Goal: Use online tool/utility: Utilize a website feature to perform a specific function

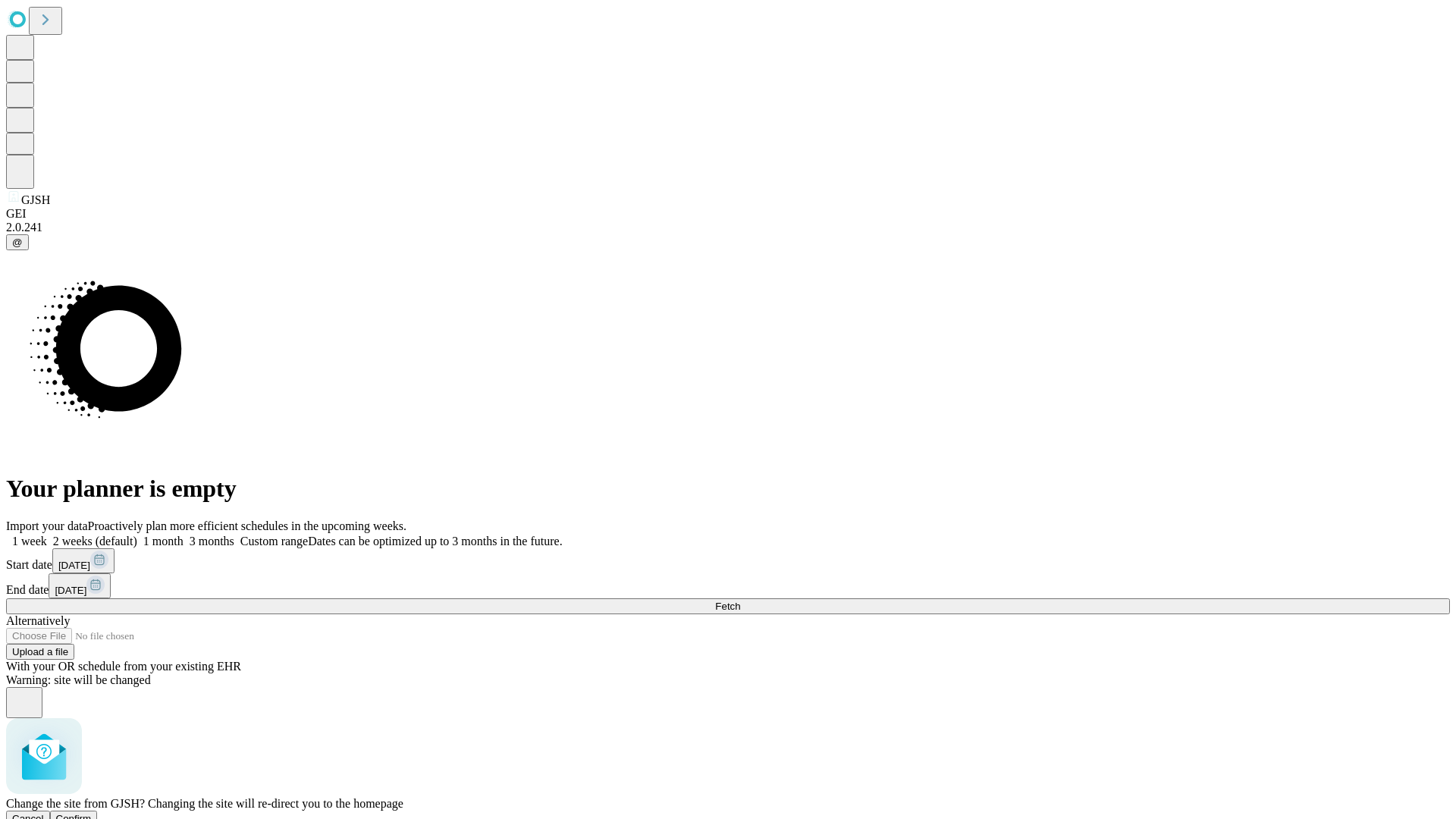
click at [91, 813] on span "Confirm" at bounding box center [74, 818] width 36 height 12
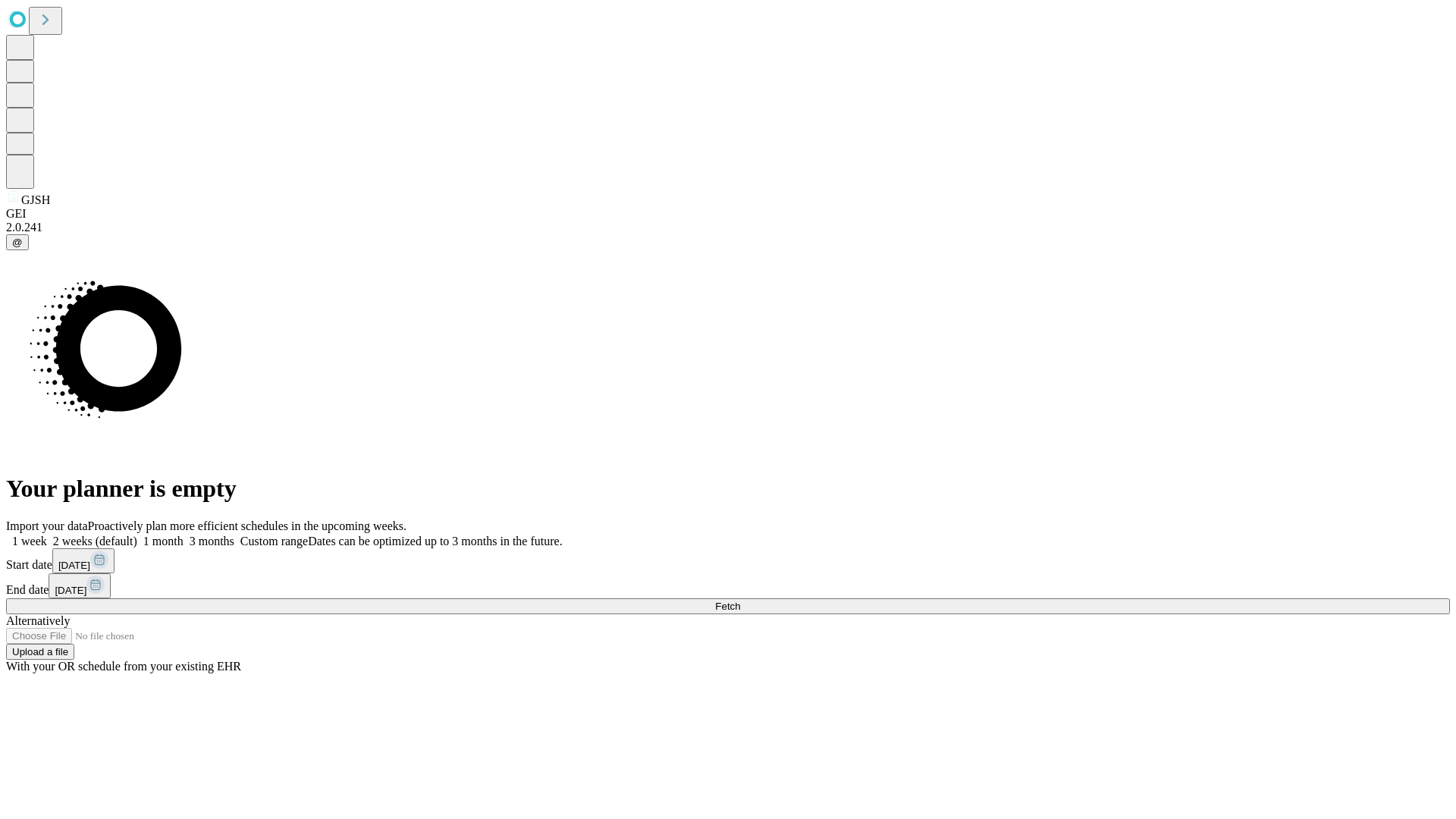
click at [47, 535] on label "1 week" at bounding box center [26, 541] width 41 height 13
click at [740, 600] on span "Fetch" at bounding box center [728, 606] width 25 height 12
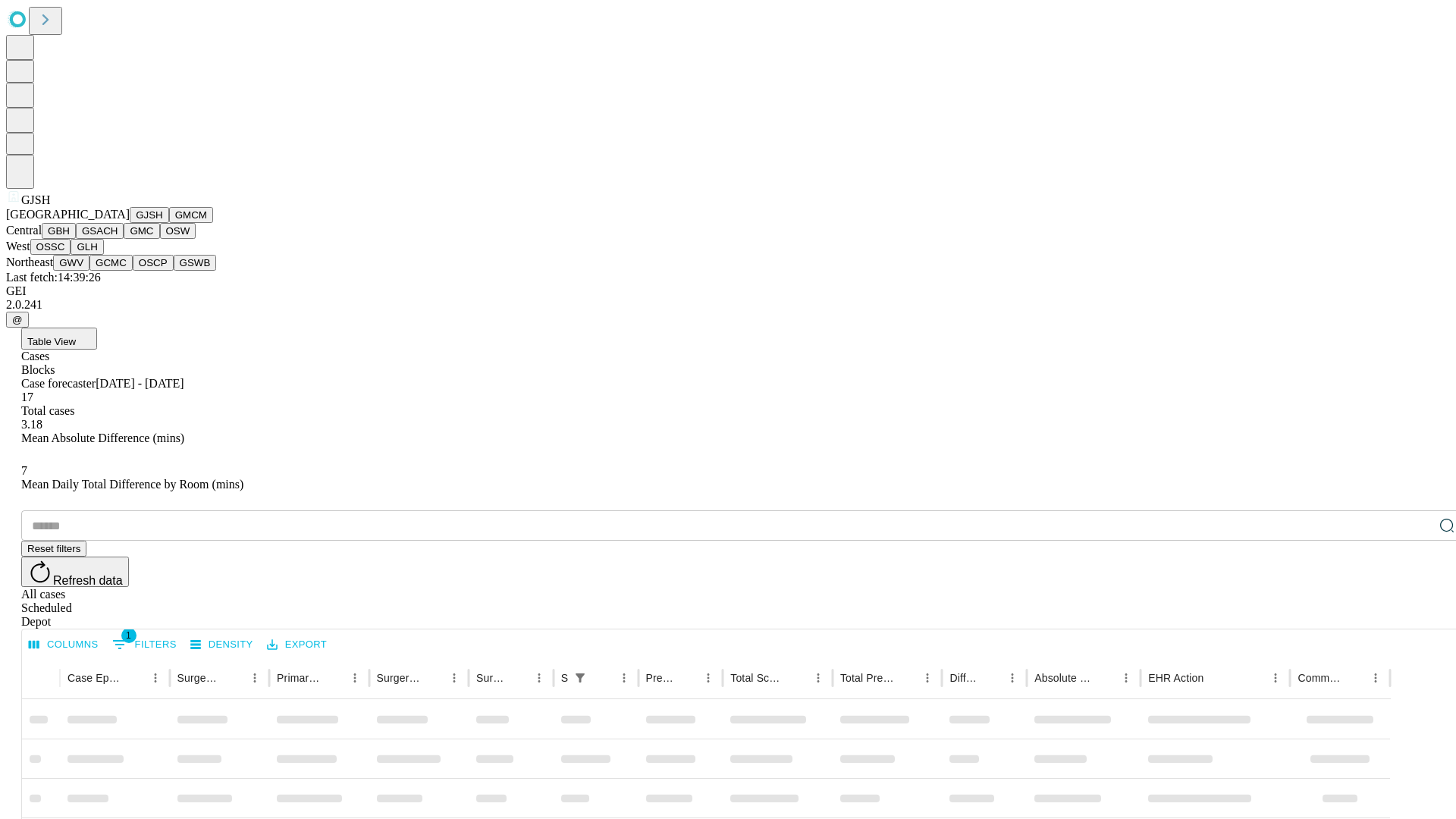
click at [169, 223] on button "GMCM" at bounding box center [191, 215] width 44 height 16
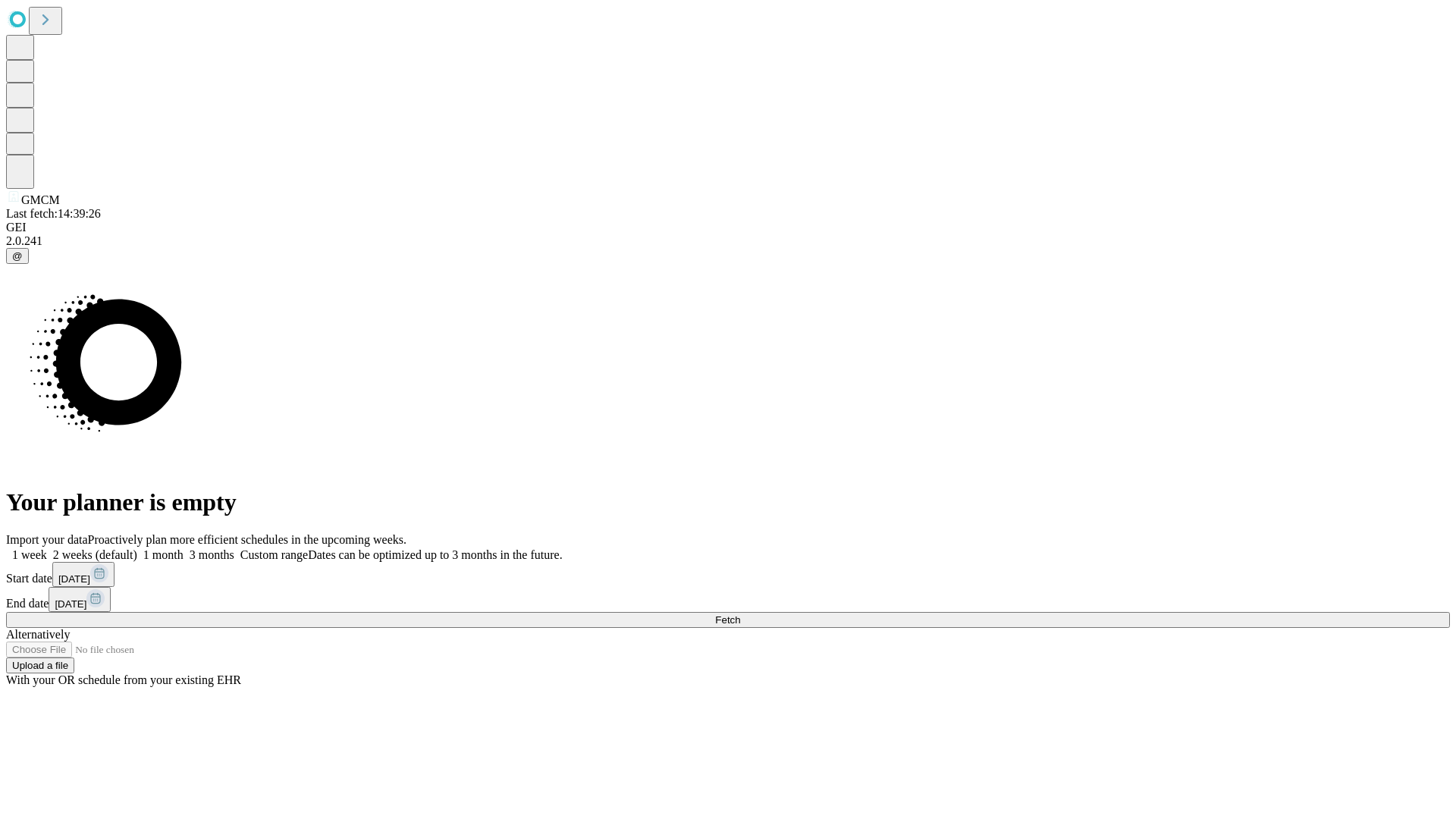
click at [47, 549] on label "1 week" at bounding box center [26, 555] width 41 height 13
click at [740, 614] on span "Fetch" at bounding box center [728, 620] width 25 height 12
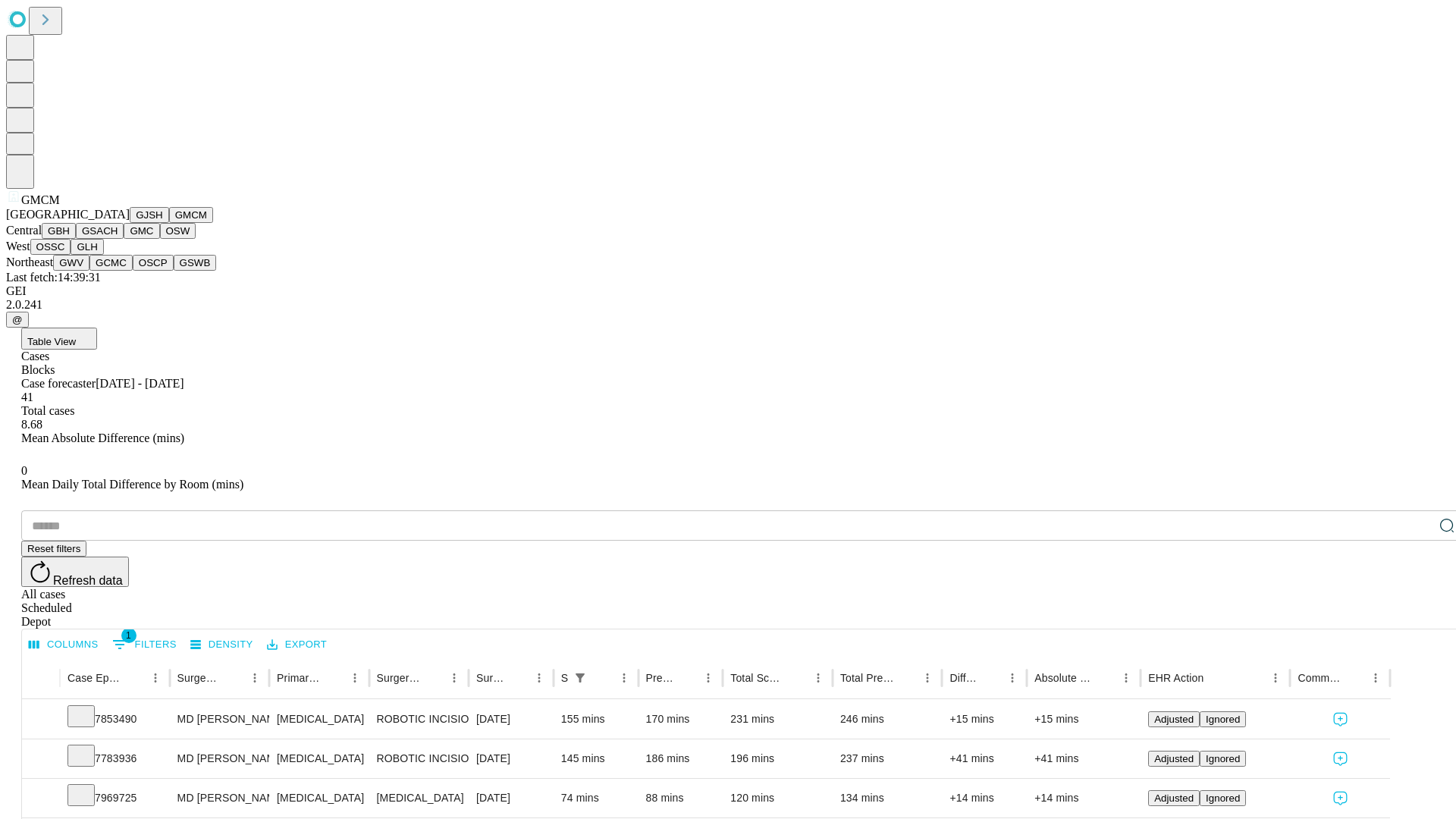
click at [76, 239] on button "GBH" at bounding box center [59, 231] width 34 height 16
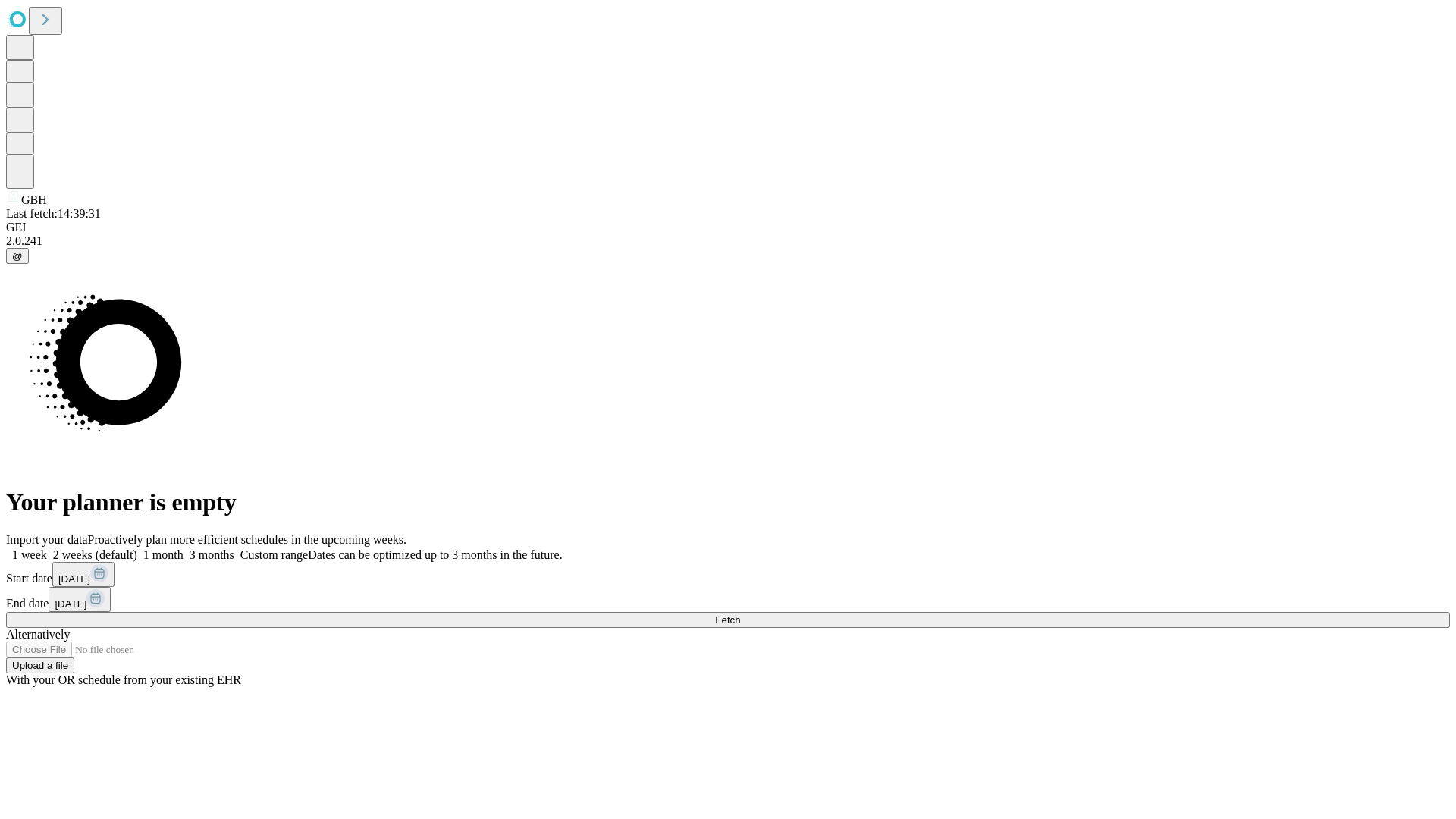
click at [47, 549] on label "1 week" at bounding box center [26, 555] width 41 height 13
click at [740, 614] on span "Fetch" at bounding box center [728, 620] width 25 height 12
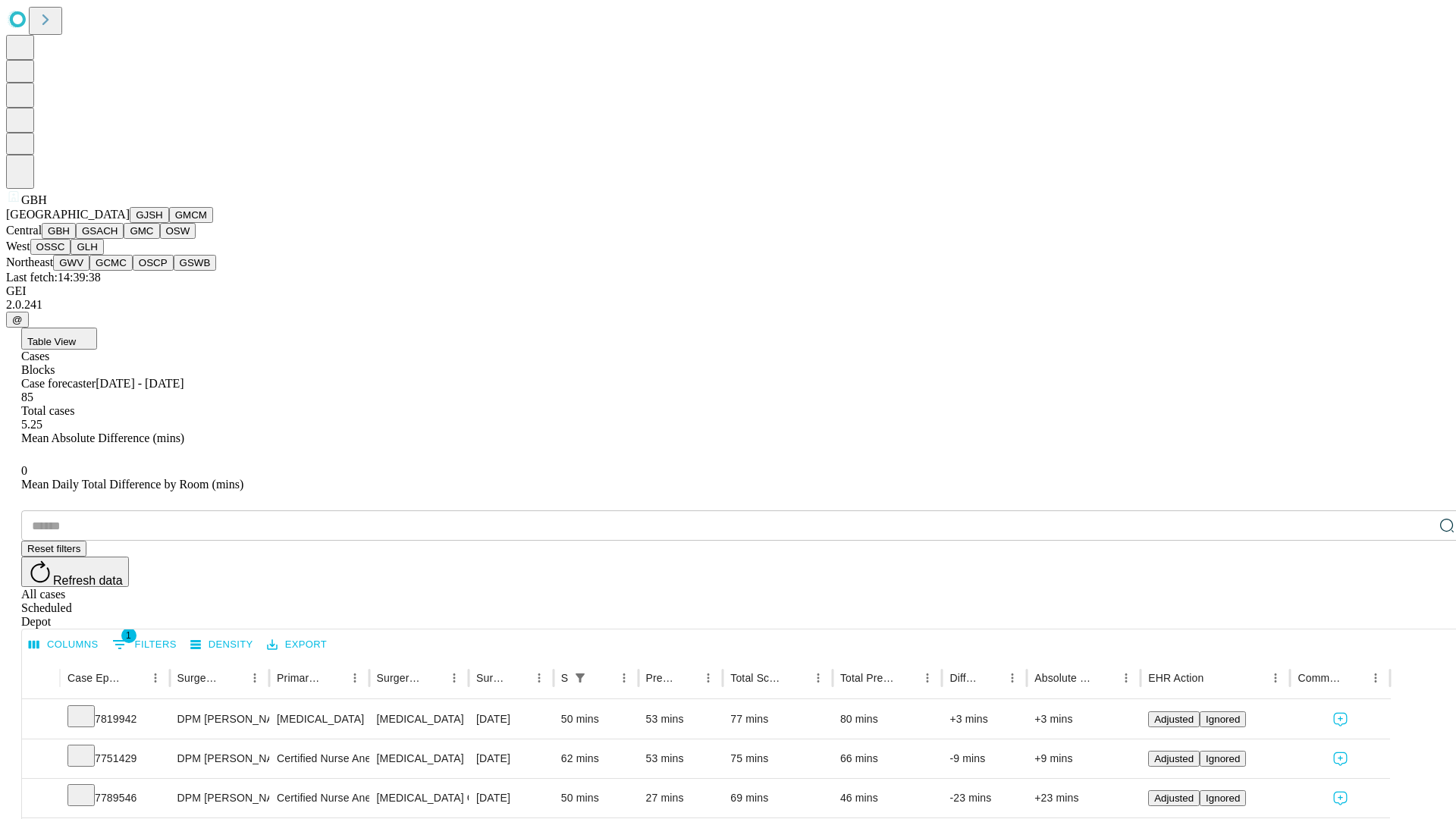
click at [118, 239] on button "GSACH" at bounding box center [100, 231] width 48 height 16
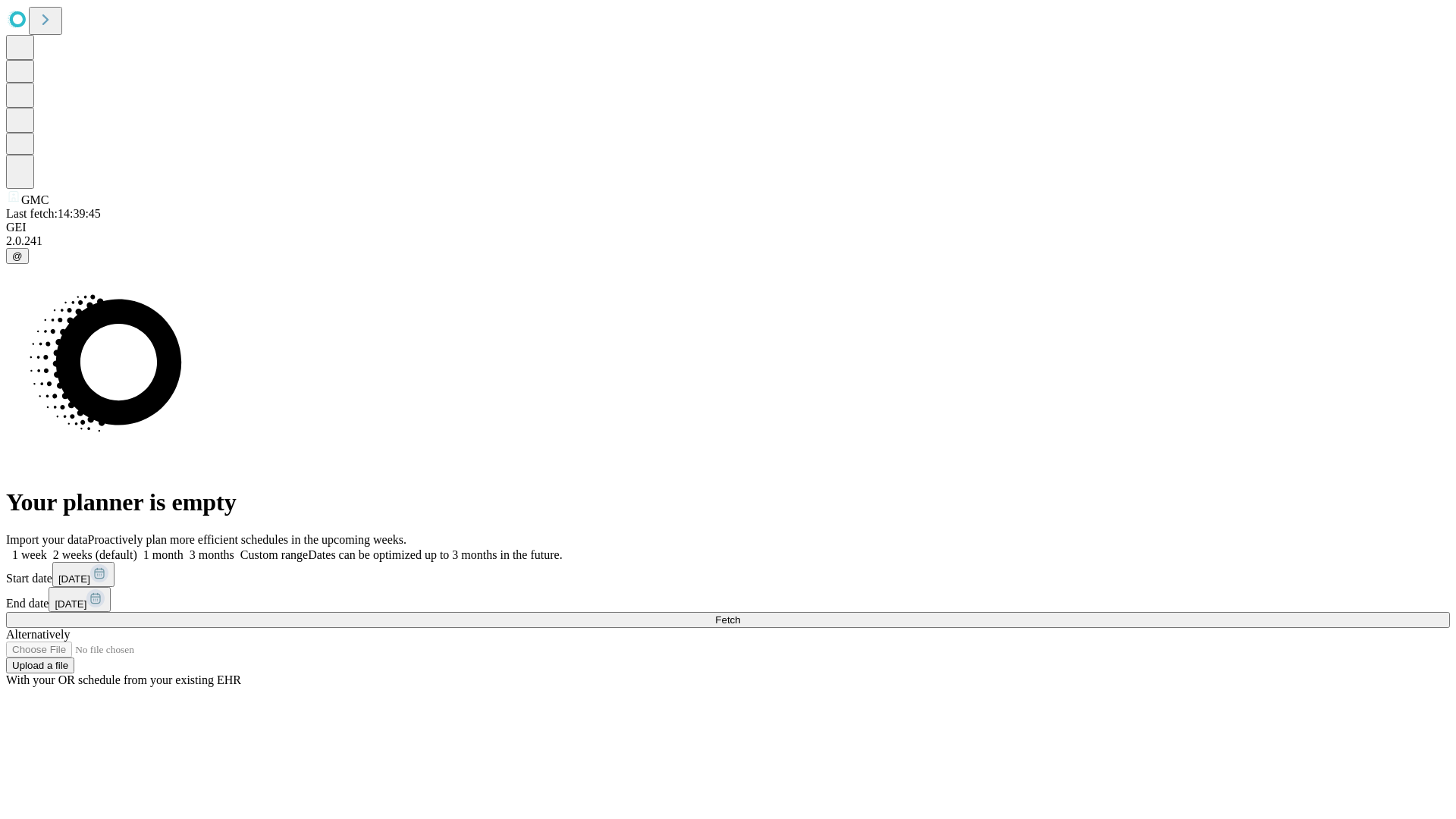
click at [47, 549] on label "1 week" at bounding box center [26, 555] width 41 height 13
click at [740, 614] on span "Fetch" at bounding box center [728, 620] width 25 height 12
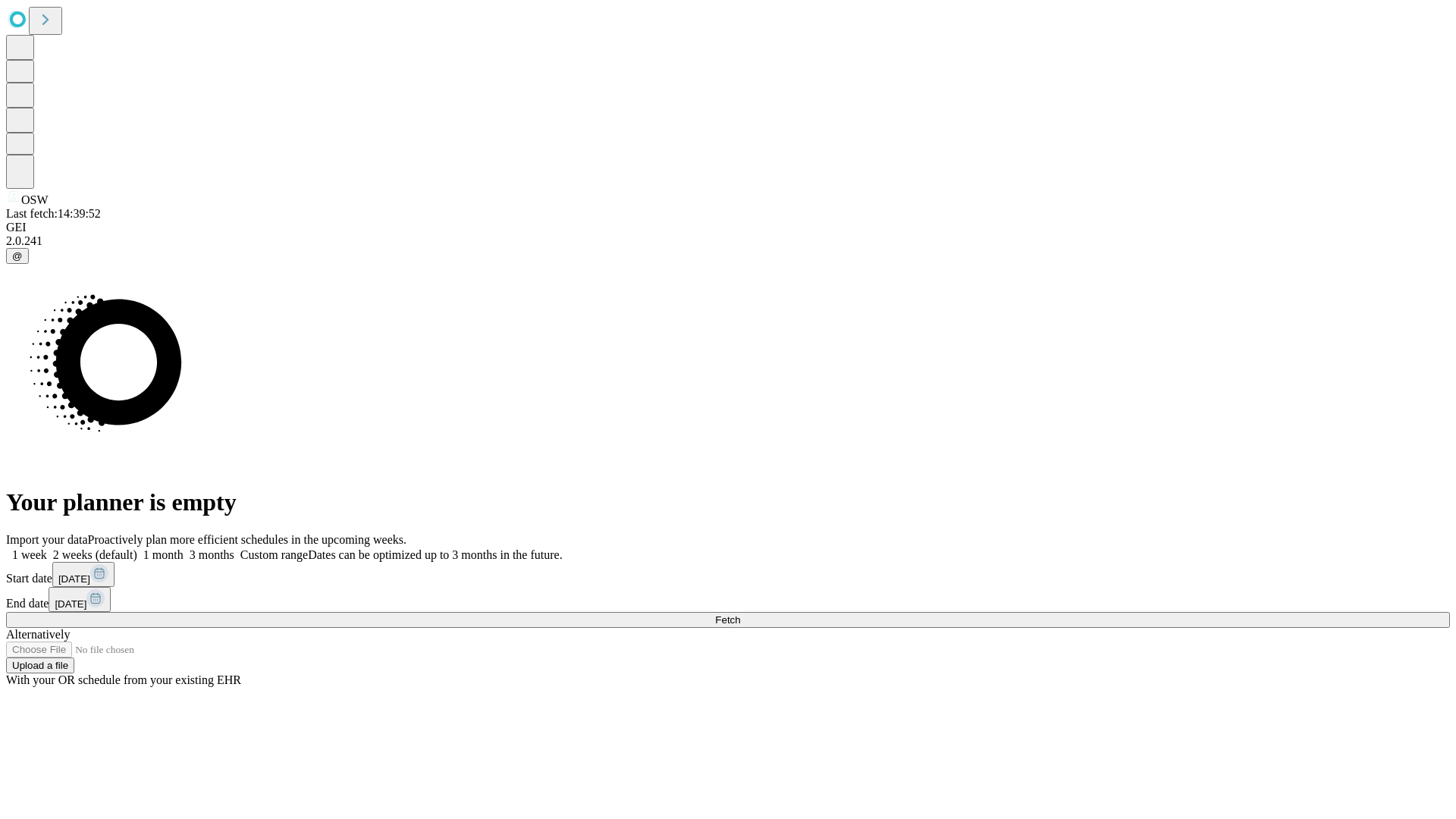
click at [740, 614] on span "Fetch" at bounding box center [728, 620] width 25 height 12
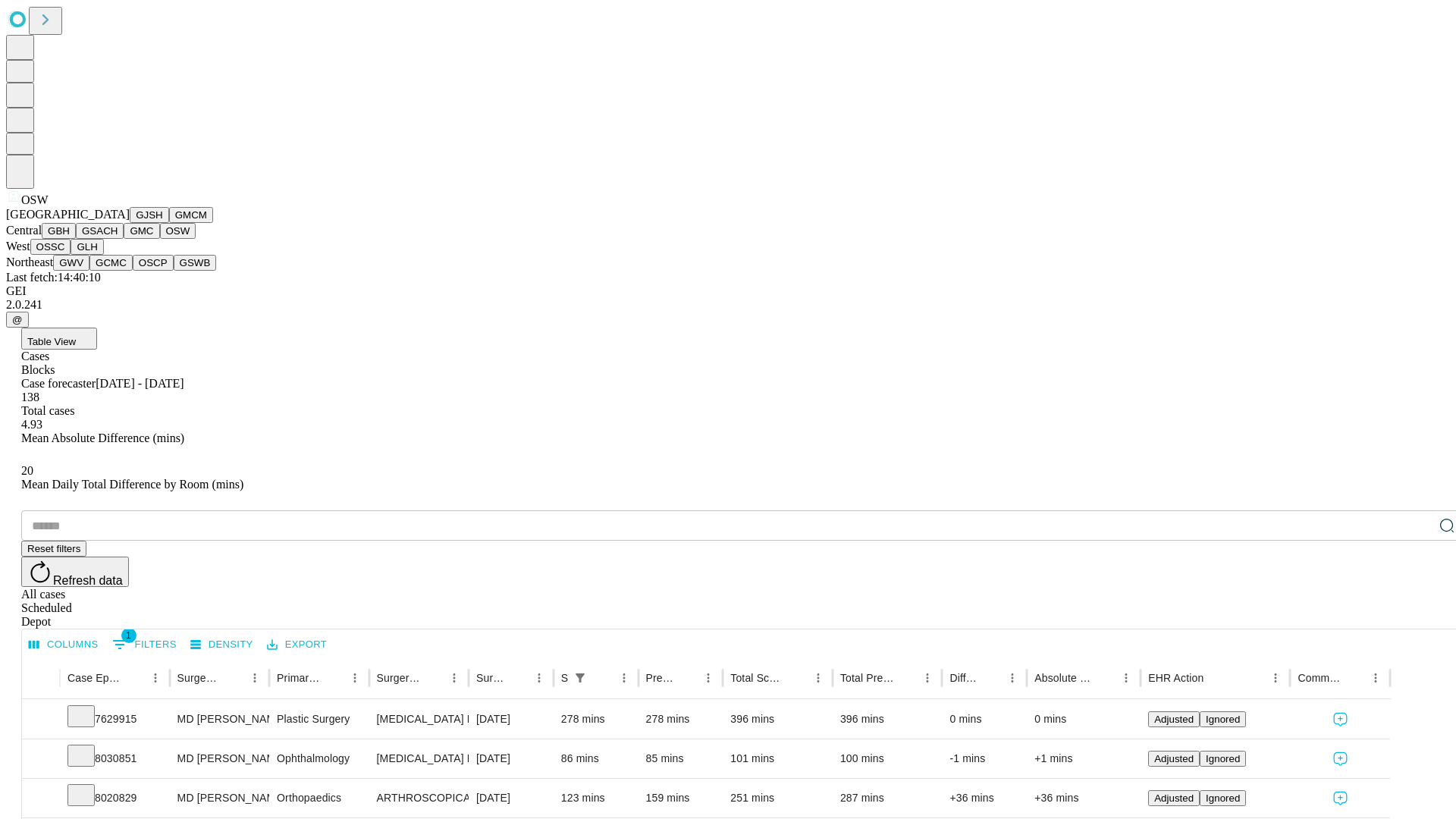
click at [71, 255] on button "OSSC" at bounding box center [50, 246] width 41 height 16
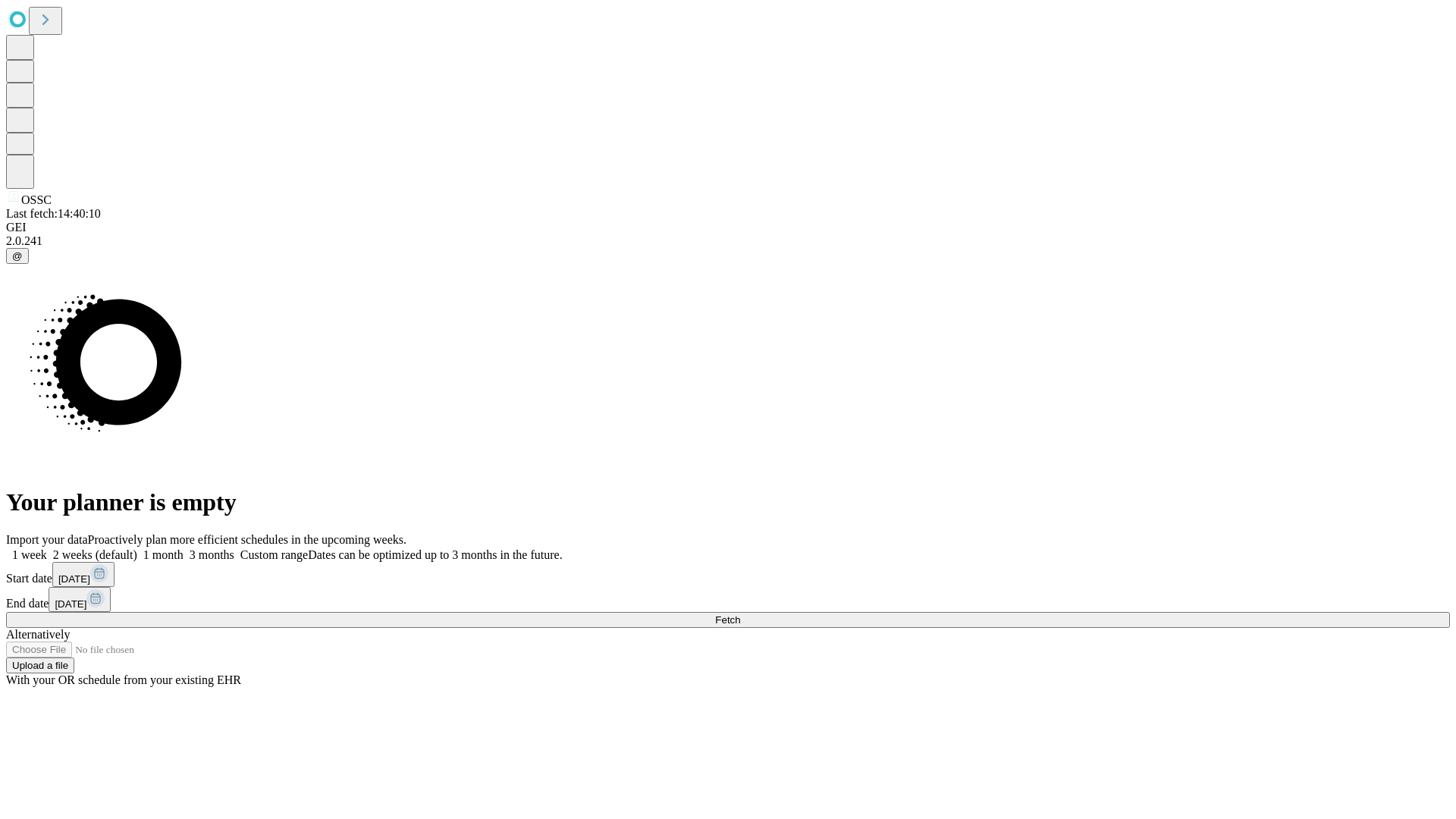
click at [47, 549] on label "1 week" at bounding box center [26, 555] width 41 height 13
click at [740, 614] on span "Fetch" at bounding box center [728, 620] width 25 height 12
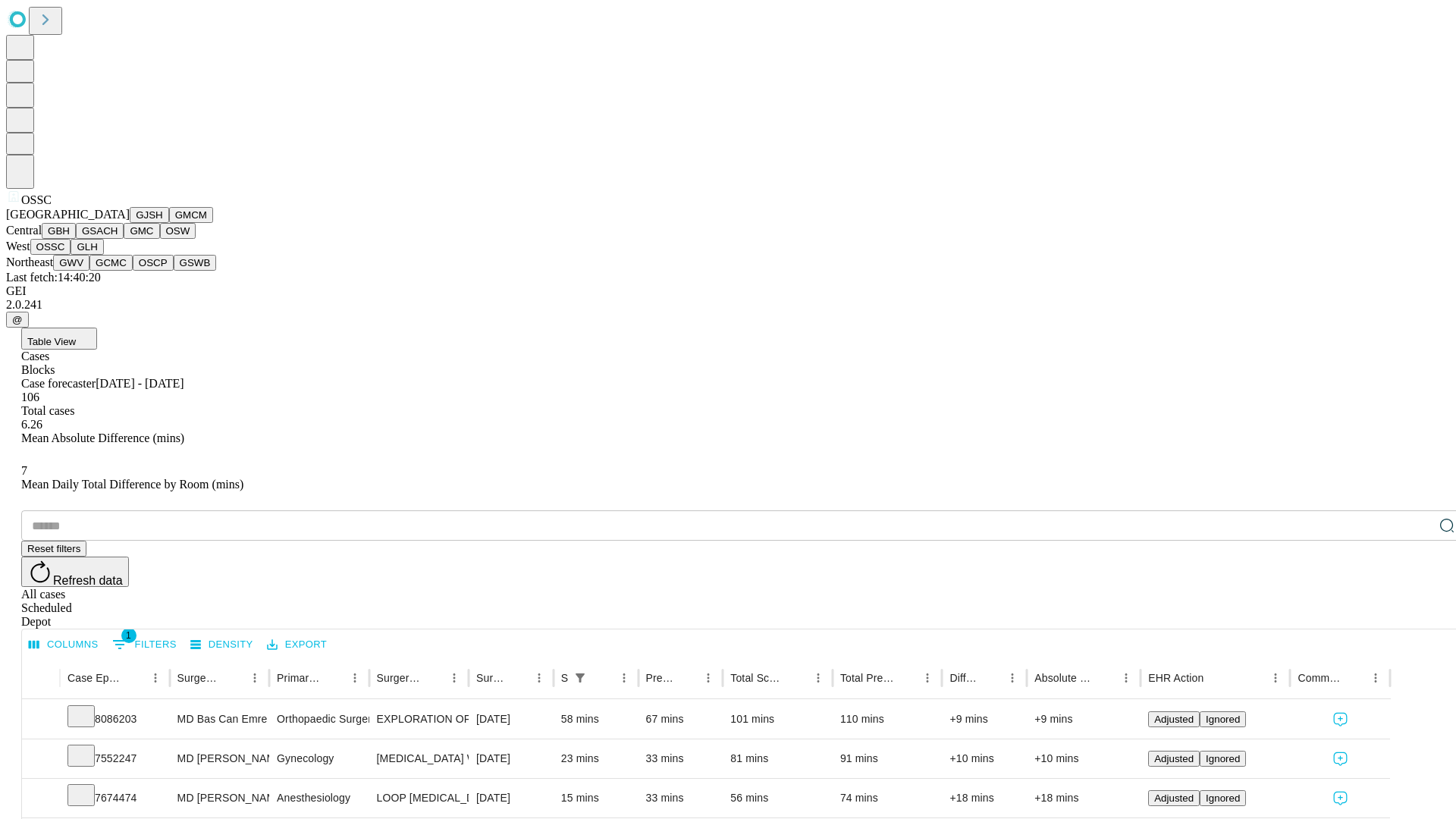
click at [103, 255] on button "GLH" at bounding box center [87, 246] width 33 height 16
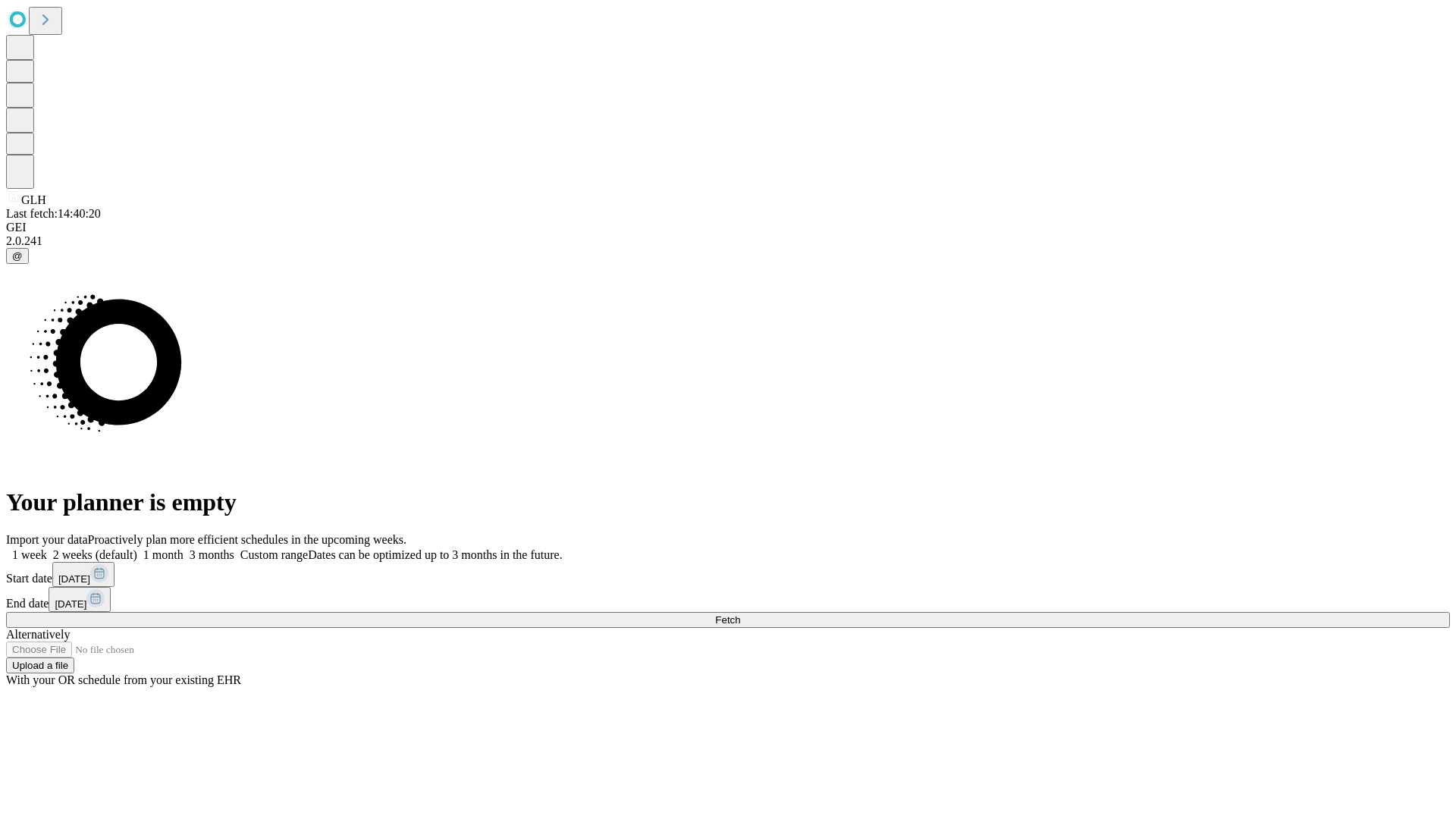
click at [47, 549] on label "1 week" at bounding box center [26, 555] width 41 height 13
click at [740, 614] on span "Fetch" at bounding box center [728, 620] width 25 height 12
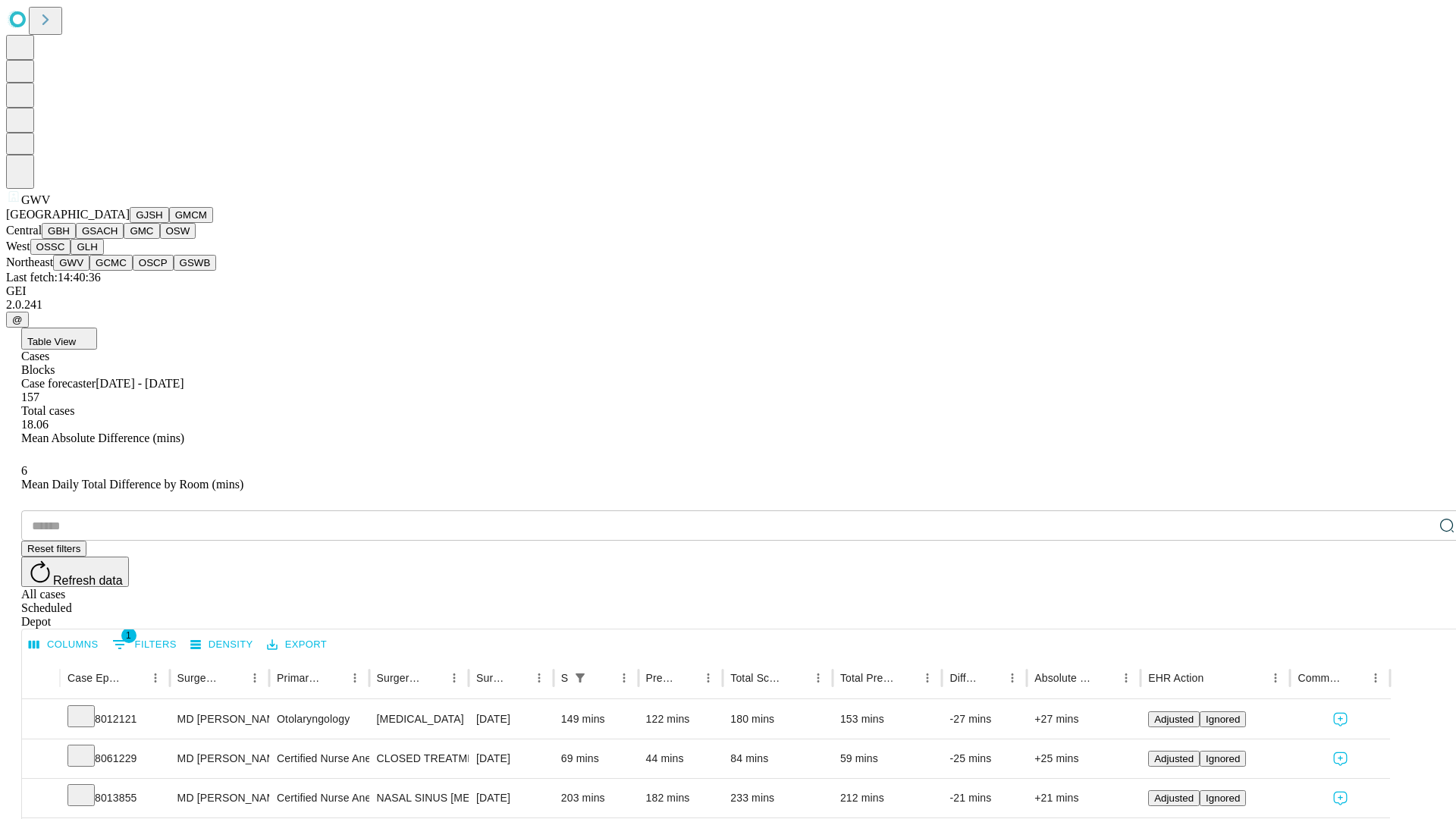
click at [118, 270] on button "GCMC" at bounding box center [111, 263] width 43 height 16
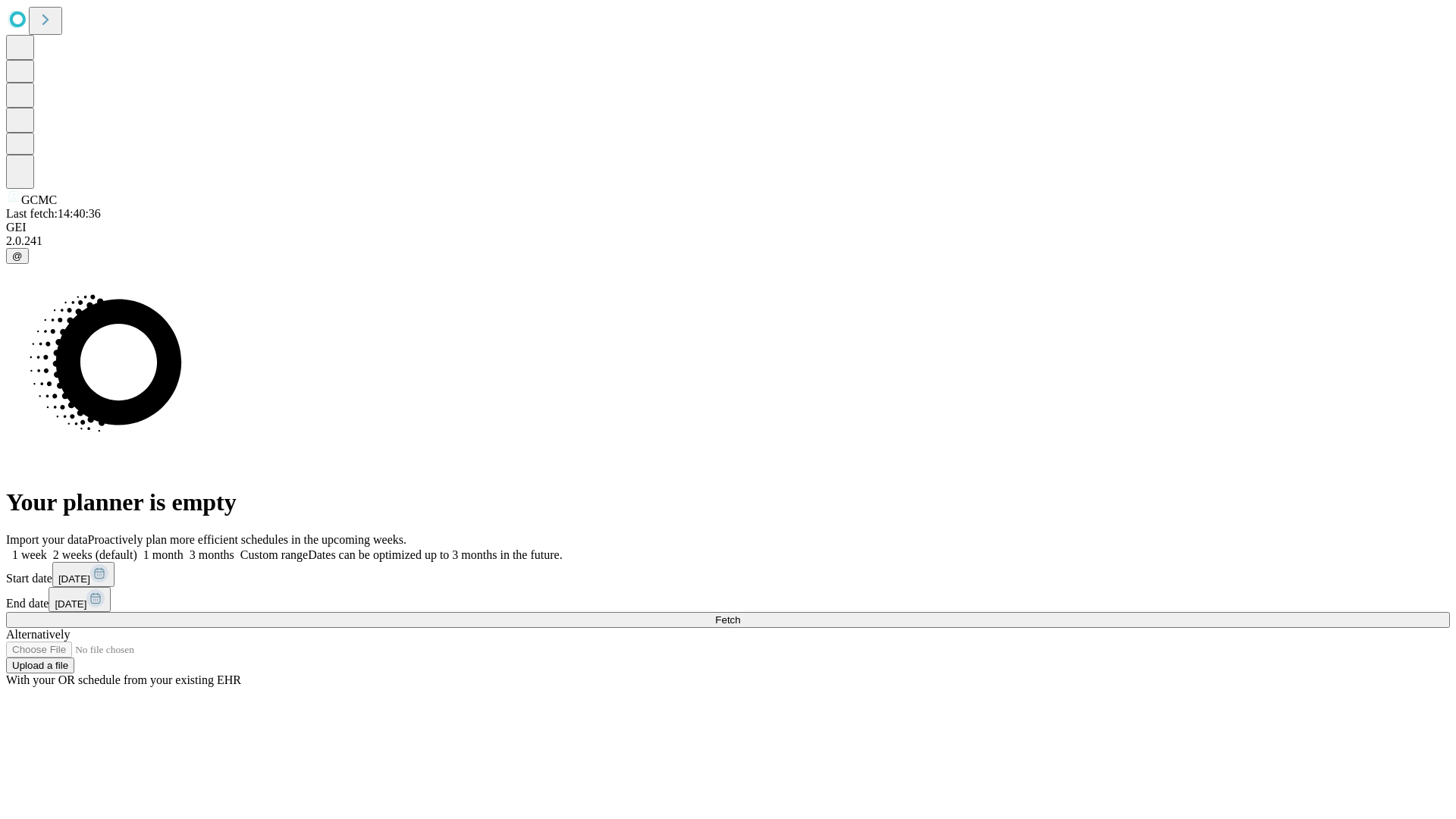
click at [47, 549] on label "1 week" at bounding box center [26, 555] width 41 height 13
click at [740, 614] on span "Fetch" at bounding box center [728, 620] width 25 height 12
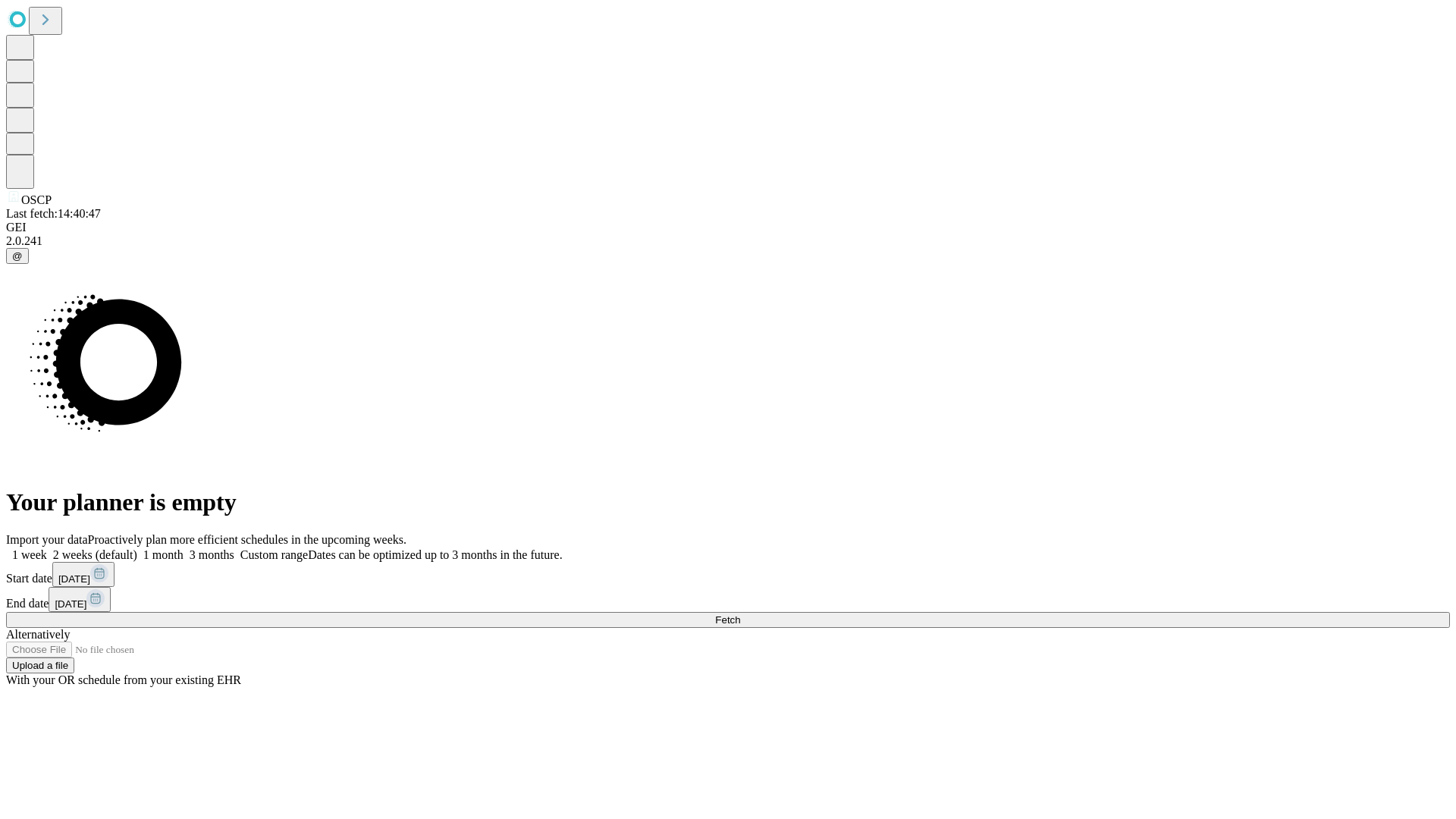
click at [47, 549] on label "1 week" at bounding box center [26, 555] width 41 height 13
click at [740, 614] on span "Fetch" at bounding box center [728, 620] width 25 height 12
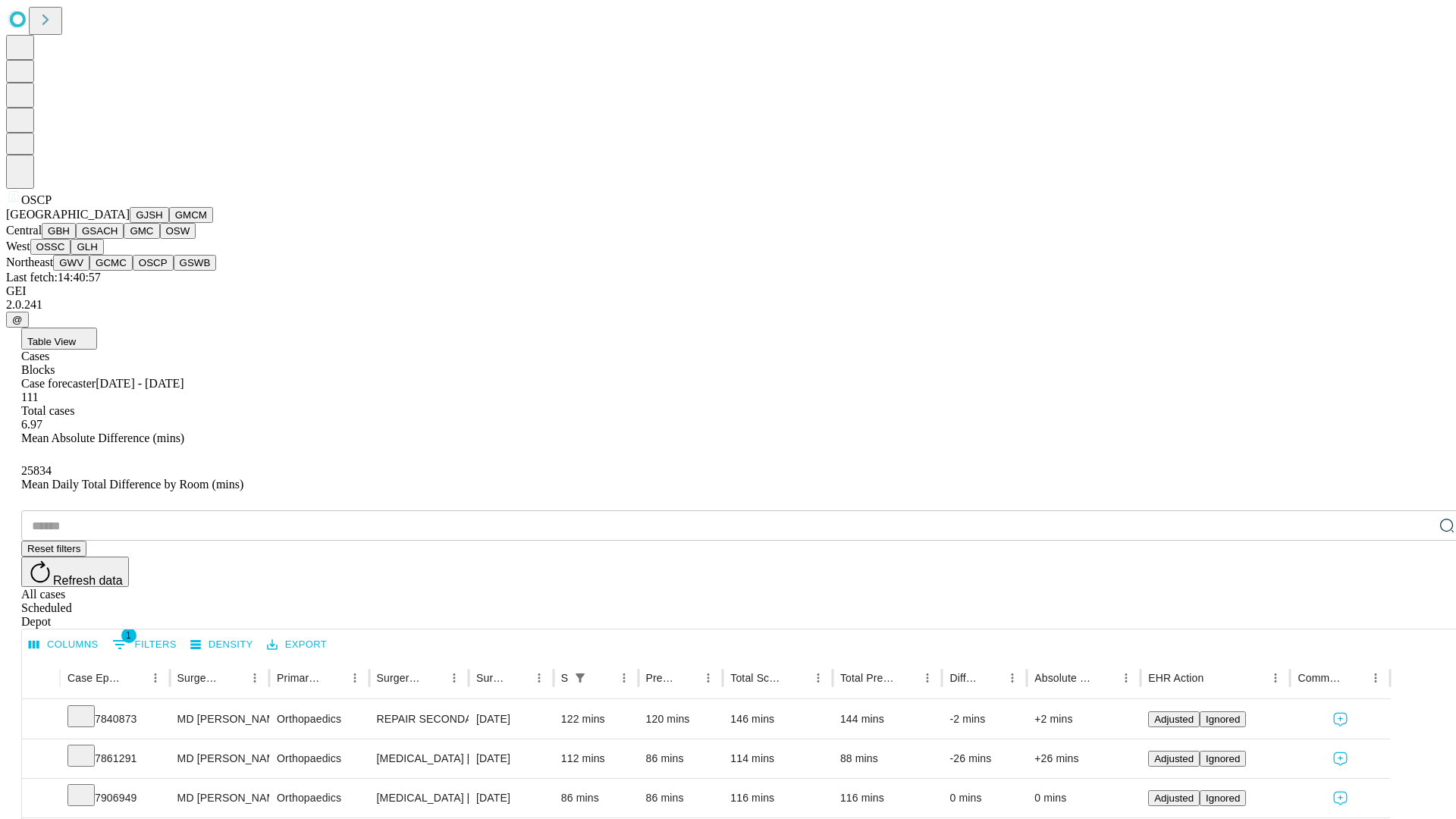
click at [174, 270] on button "GSWB" at bounding box center [195, 263] width 43 height 16
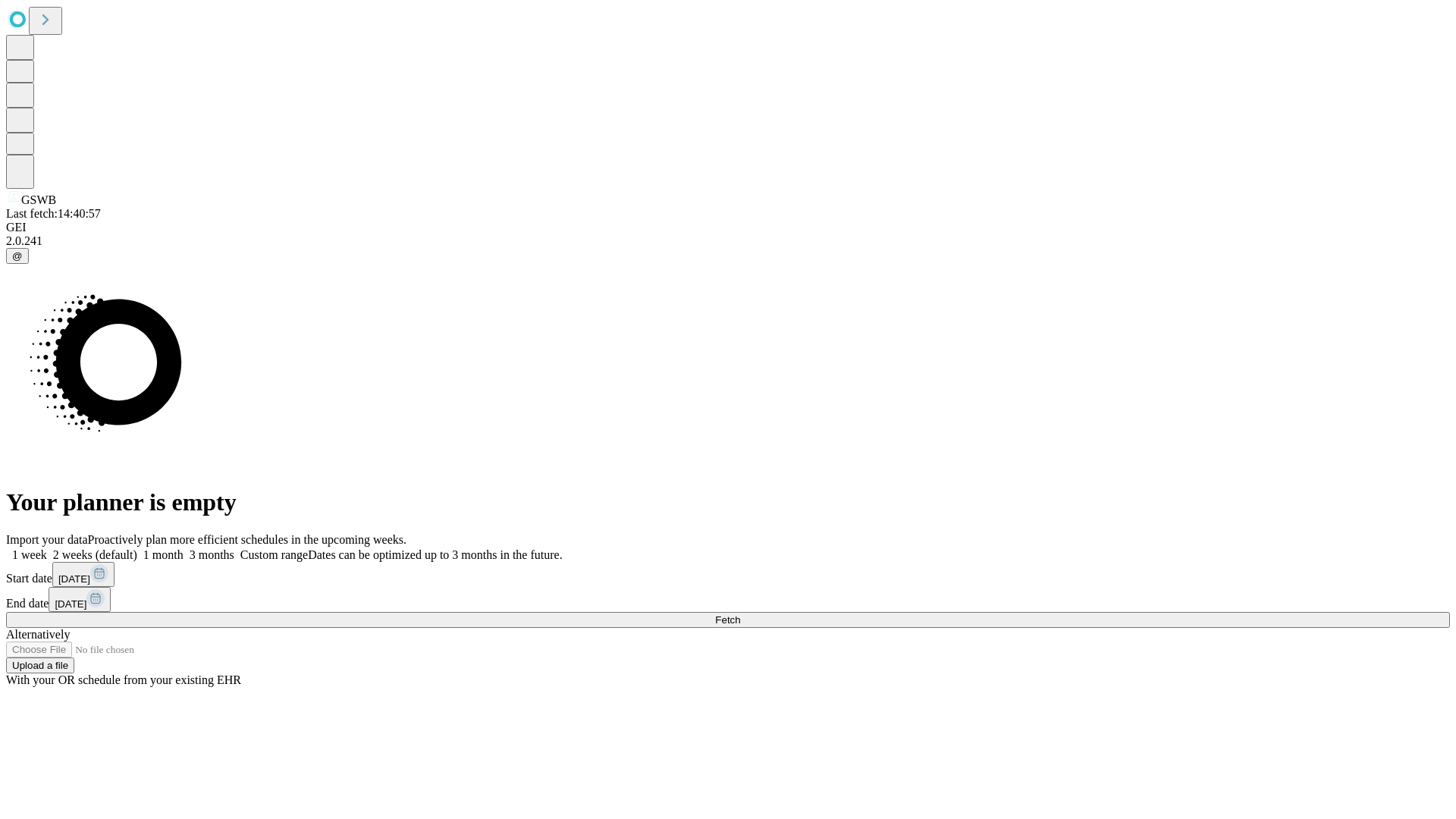
click at [47, 549] on label "1 week" at bounding box center [26, 555] width 41 height 13
click at [740, 614] on span "Fetch" at bounding box center [728, 620] width 25 height 12
